Goal: Transaction & Acquisition: Purchase product/service

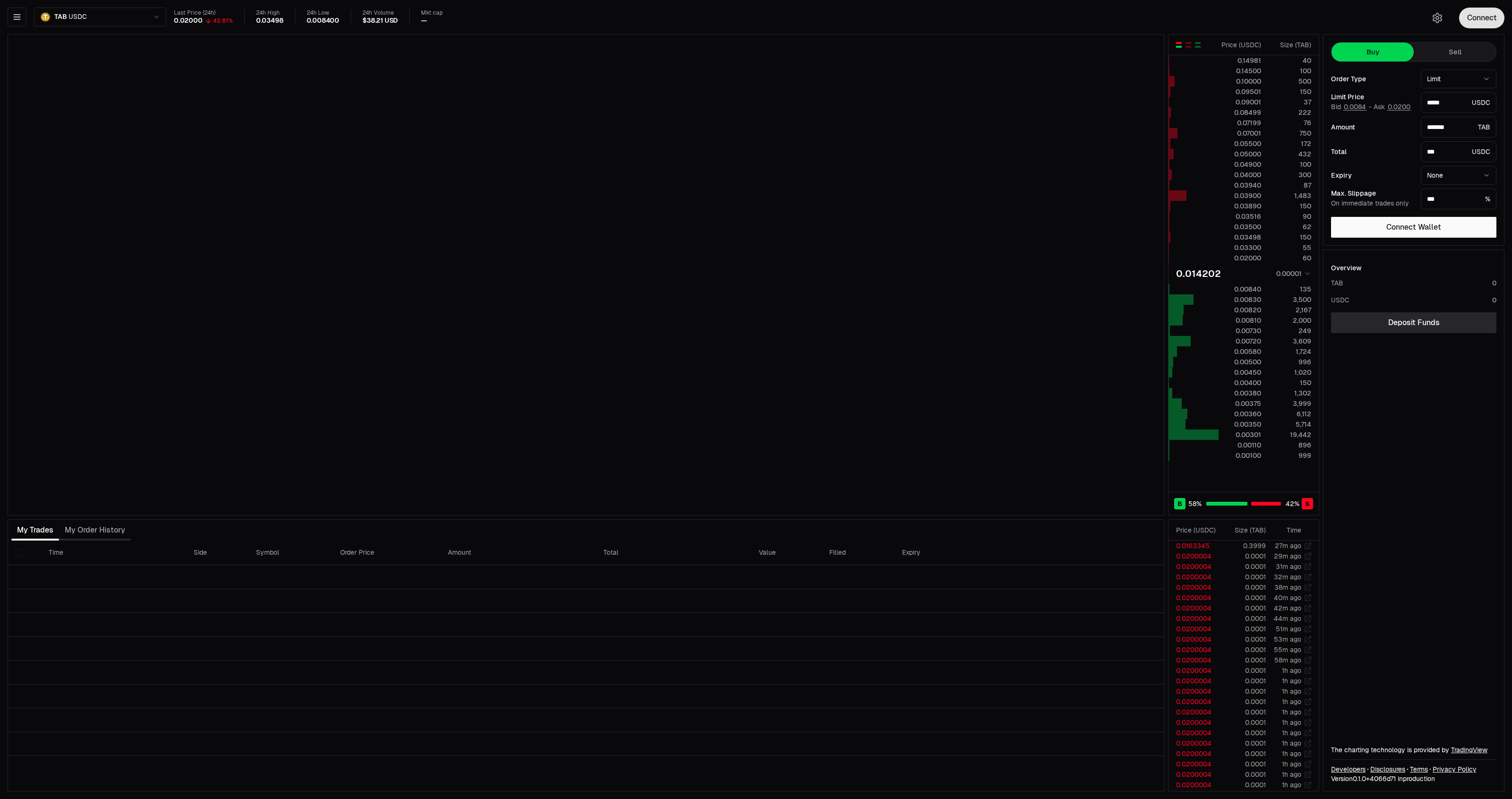
click at [1477, 24] on button "Connect" at bounding box center [1482, 17] width 45 height 20
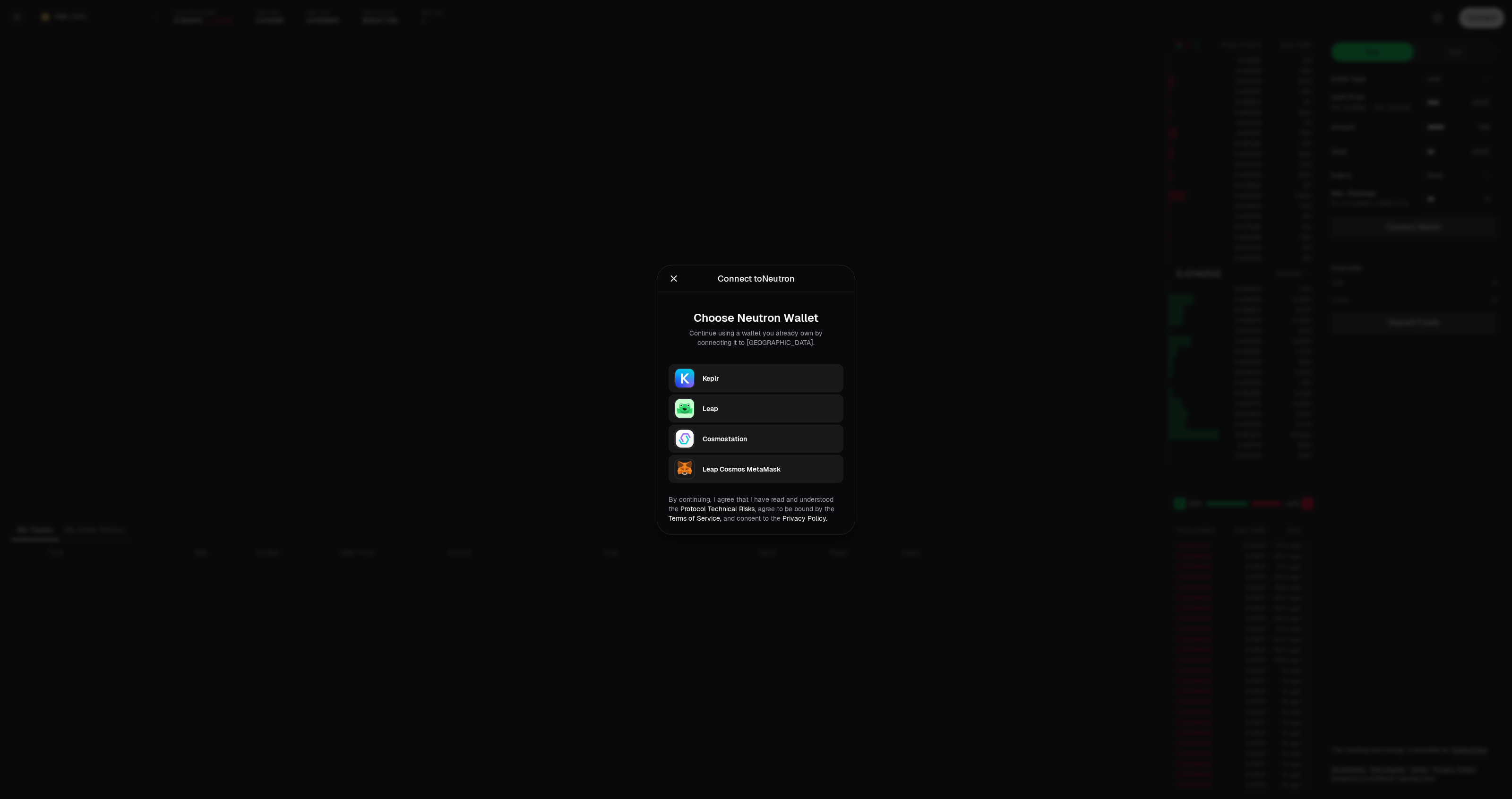
click at [768, 379] on div "Keplr" at bounding box center [770, 377] width 135 height 9
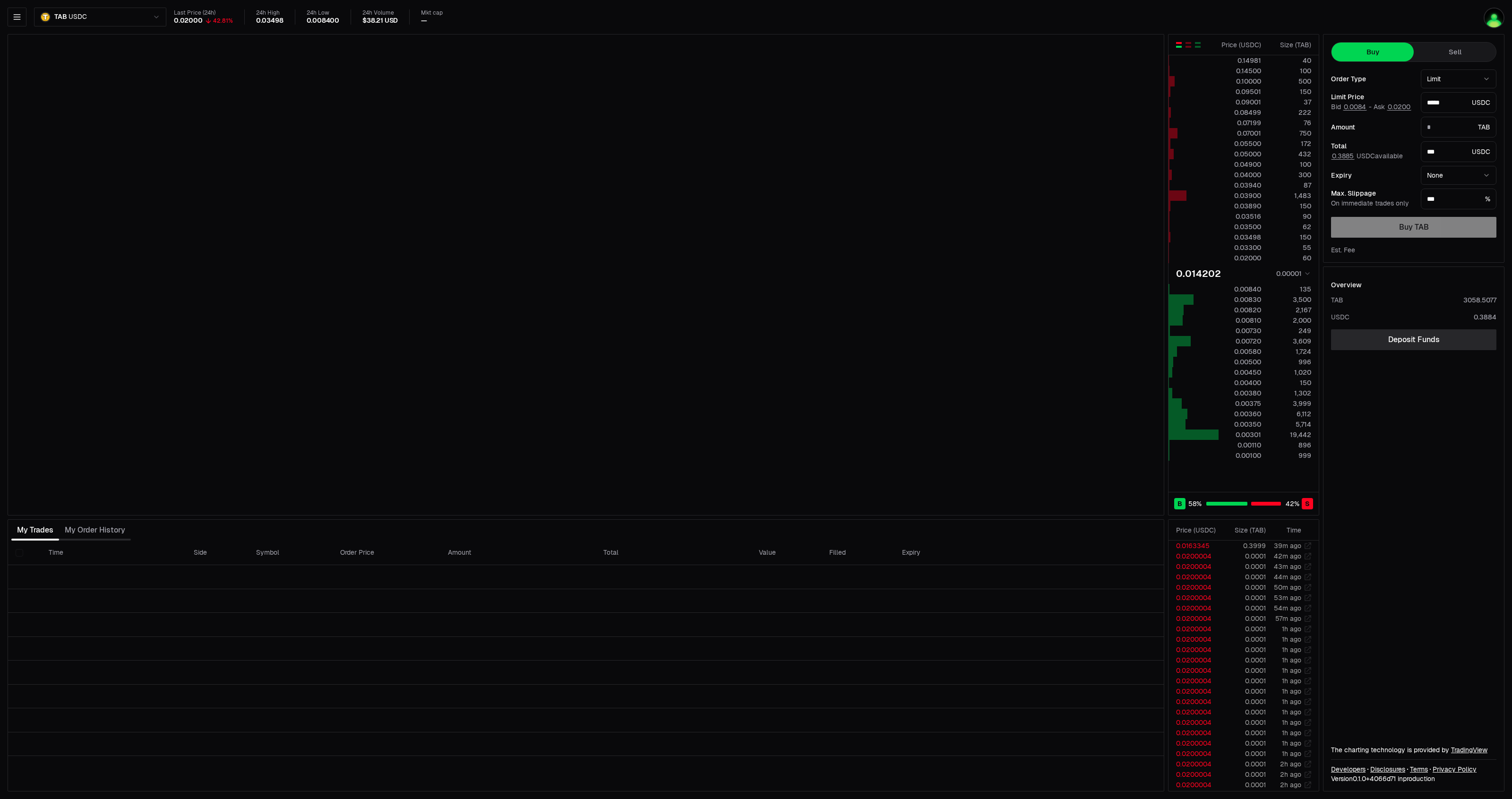
type input "*******"
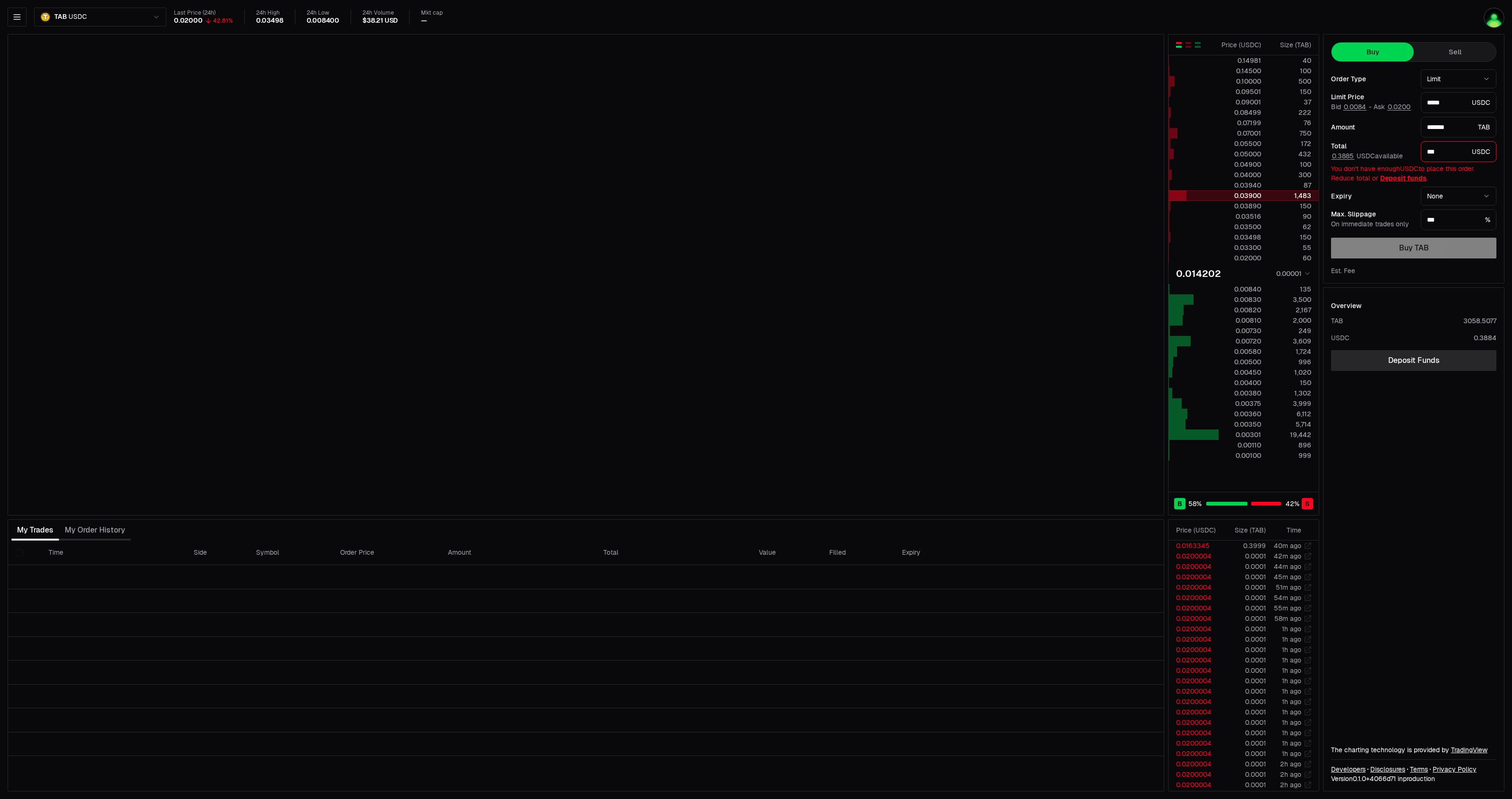
click at [1230, 194] on div "0.03900" at bounding box center [1240, 196] width 42 height 9
click at [1241, 201] on div "0.03900" at bounding box center [1240, 196] width 42 height 9
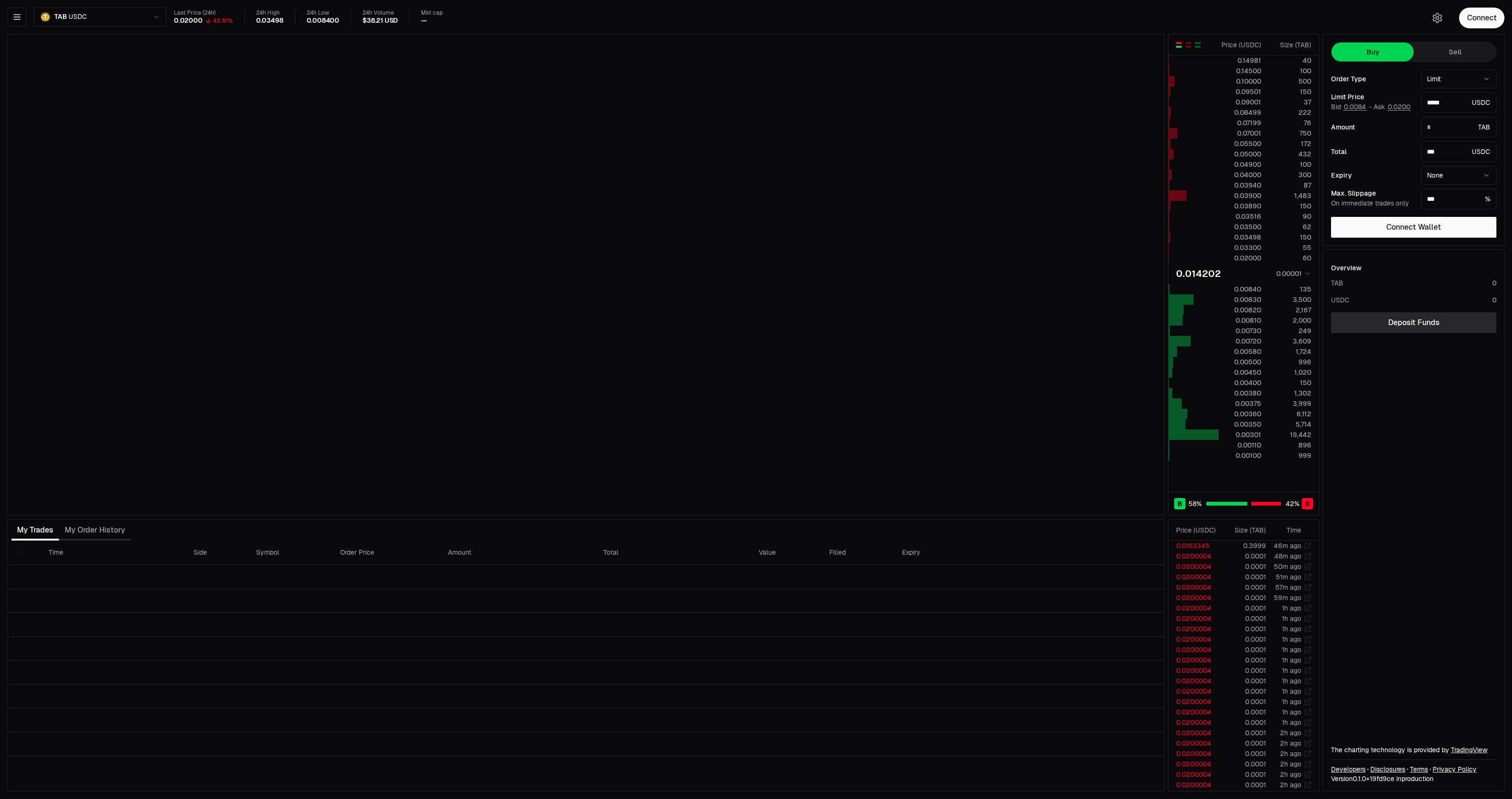
click at [1505, 9] on div "Connect" at bounding box center [1467, 18] width 91 height 36
click at [1493, 15] on img "button" at bounding box center [1493, 17] width 20 height 20
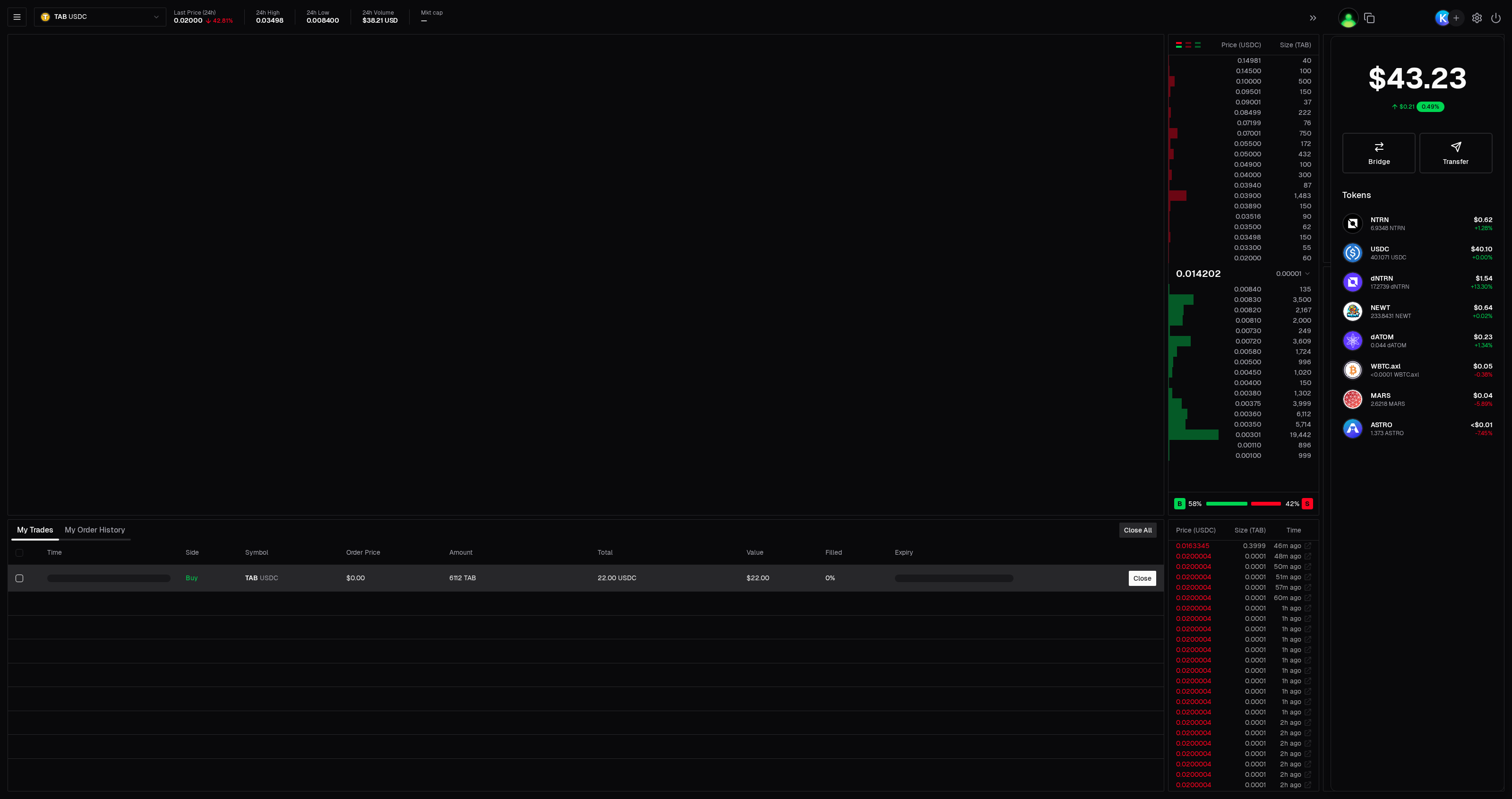
click at [1141, 592] on td "Close" at bounding box center [1092, 578] width 143 height 27
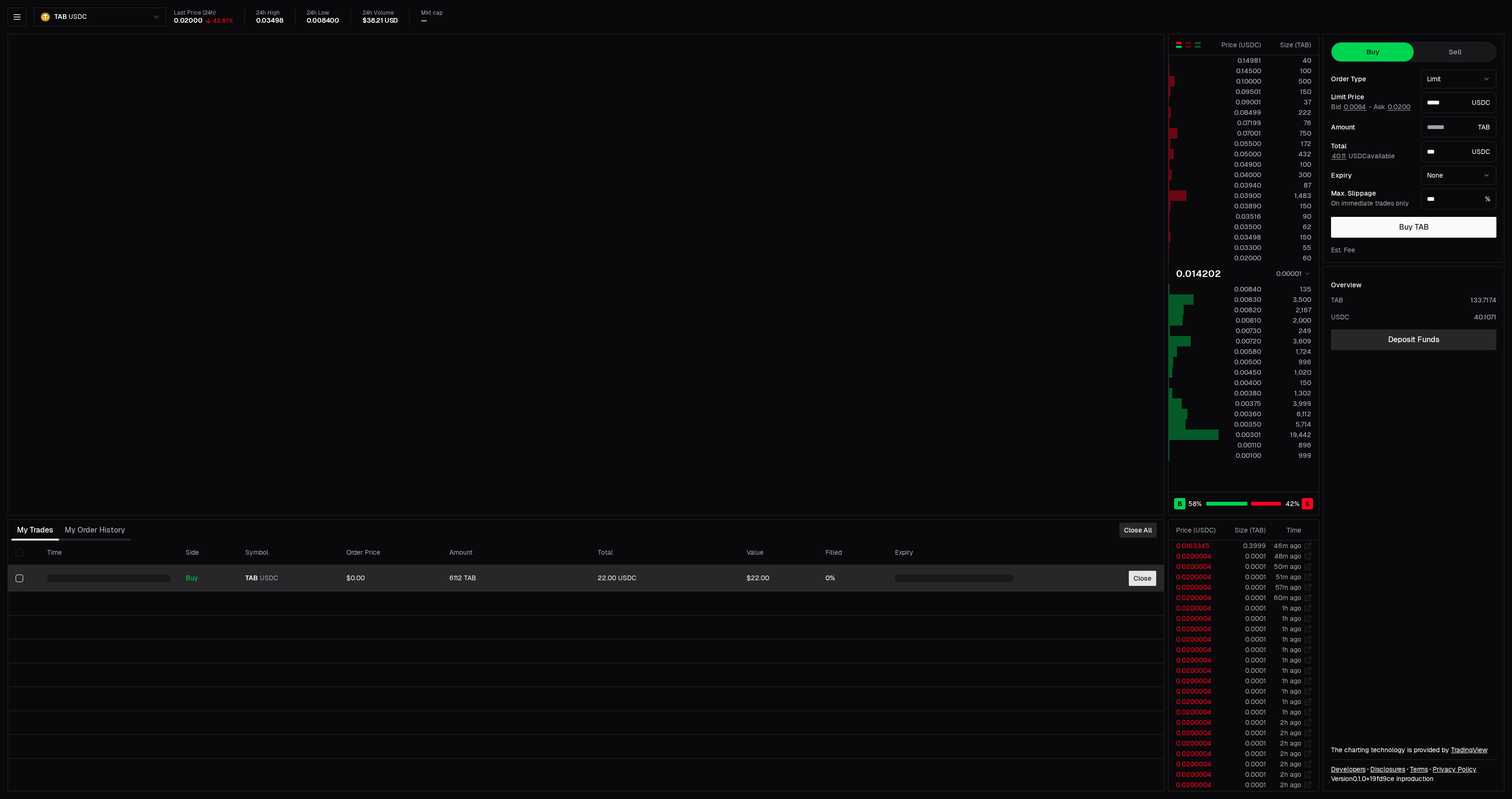
click at [1139, 586] on button "Close" at bounding box center [1142, 579] width 27 height 15
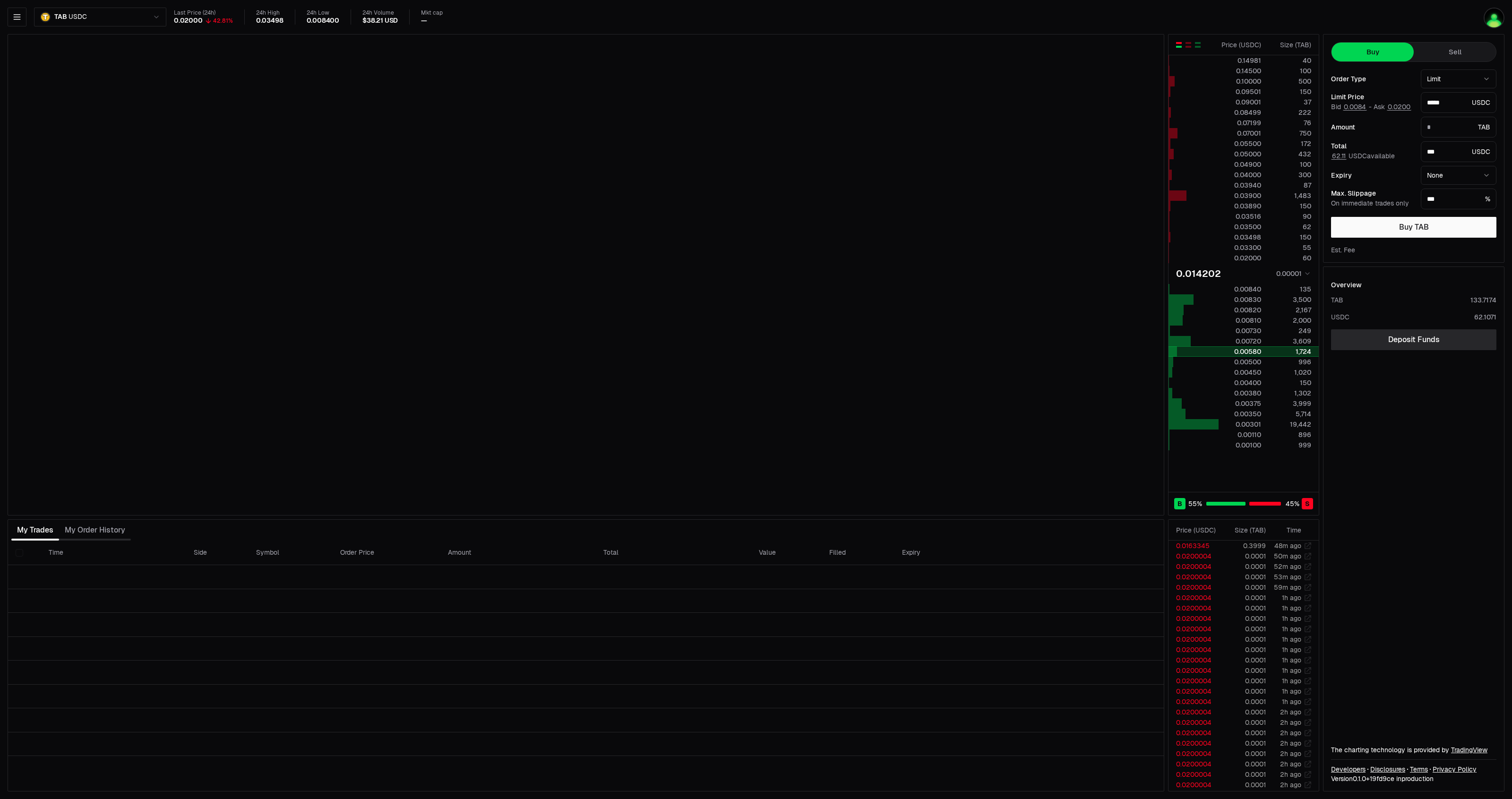
type input "*******"
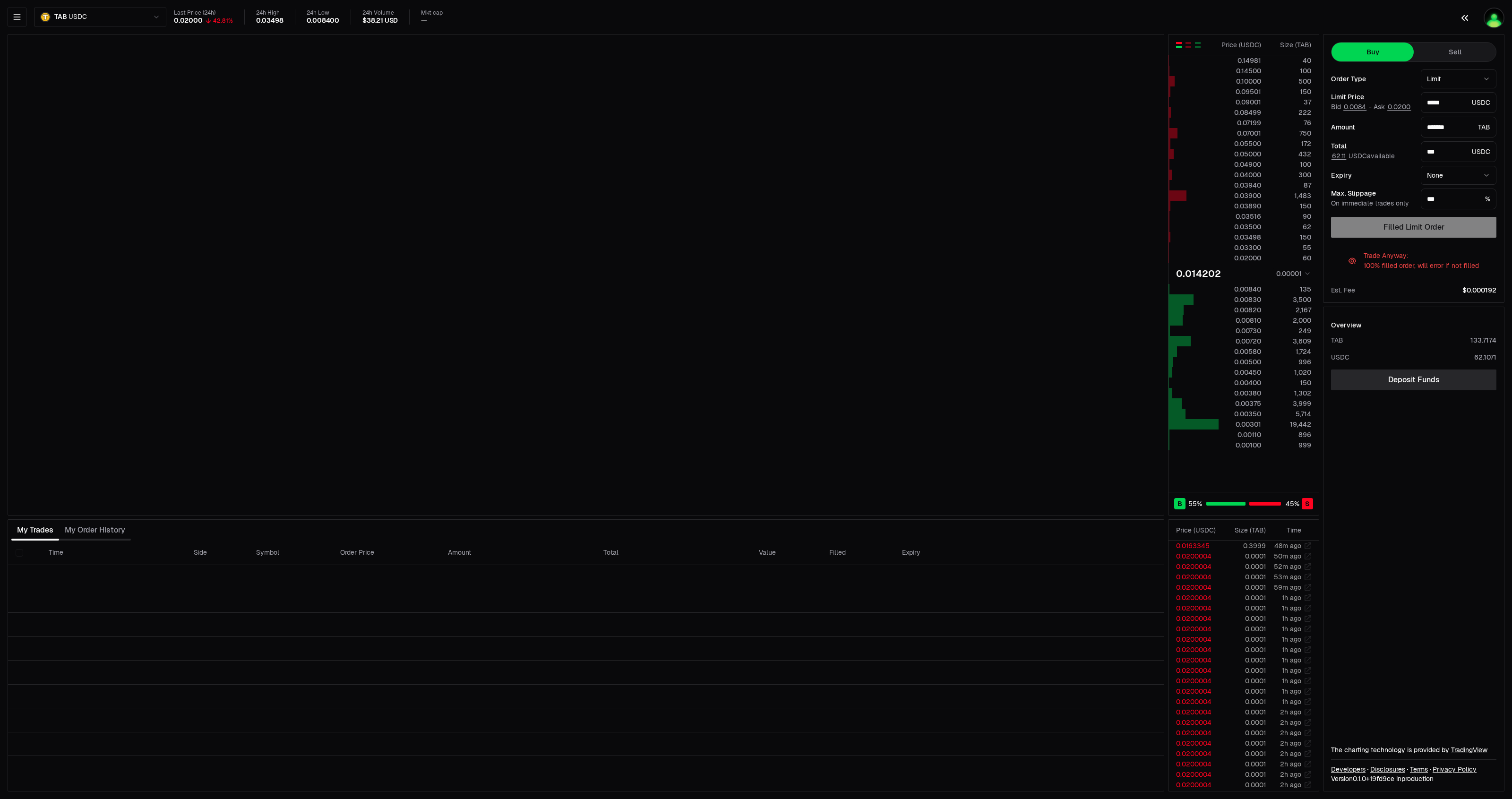
click at [1492, 19] on img "button" at bounding box center [1493, 17] width 20 height 20
